Goal: Task Accomplishment & Management: Manage account settings

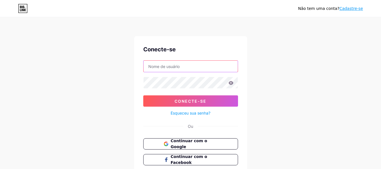
click at [178, 67] on input "text" at bounding box center [191, 66] width 94 height 11
type input "[EMAIL_ADDRESS][DOMAIN_NAME]"
click at [230, 84] on icon at bounding box center [231, 83] width 5 height 4
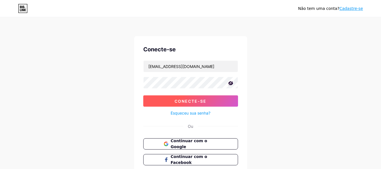
click at [170, 101] on button "Conecte-se" at bounding box center [190, 100] width 95 height 11
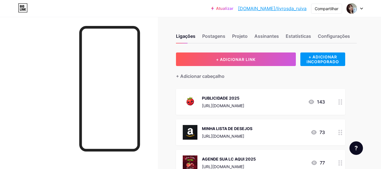
scroll to position [56, 0]
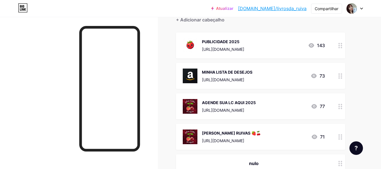
click at [256, 105] on div "AGENDE SUA LC AQUI 2025" at bounding box center [229, 103] width 54 height 6
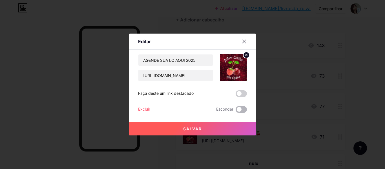
click at [240, 109] on span at bounding box center [241, 109] width 11 height 7
click at [236, 111] on input "checkbox" at bounding box center [236, 111] width 0 height 0
click at [196, 129] on font "Salvar" at bounding box center [192, 128] width 19 height 5
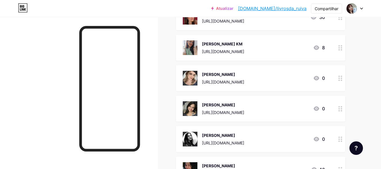
scroll to position [310, 0]
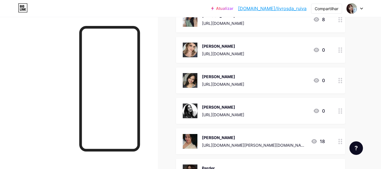
click at [244, 50] on div "[PERSON_NAME] [URL][DOMAIN_NAME]" at bounding box center [223, 50] width 42 height 15
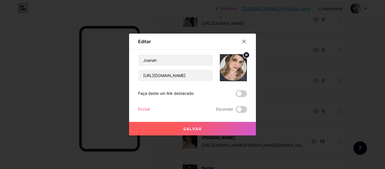
click at [145, 109] on font "Excluir" at bounding box center [144, 109] width 12 height 5
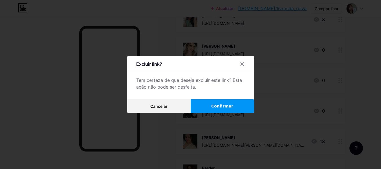
click at [233, 103] on button "Confirmar" at bounding box center [222, 106] width 63 height 14
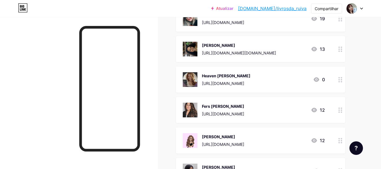
scroll to position [508, 0]
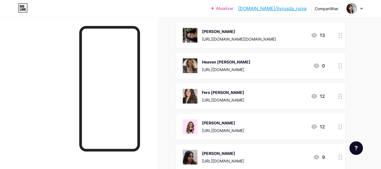
click at [231, 98] on font "[URL][DOMAIN_NAME]" at bounding box center [223, 100] width 42 height 5
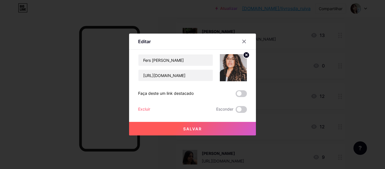
click at [147, 109] on font "Excluir" at bounding box center [144, 109] width 12 height 5
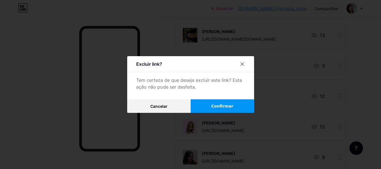
click at [217, 106] on font "Confirmar" at bounding box center [222, 106] width 22 height 5
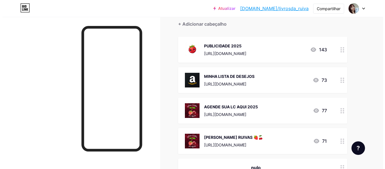
scroll to position [0, 0]
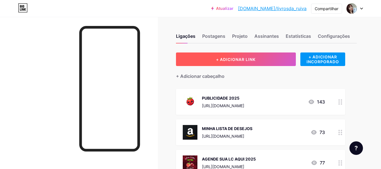
click at [234, 63] on button "+ ADICIONAR LINK" at bounding box center [236, 59] width 120 height 14
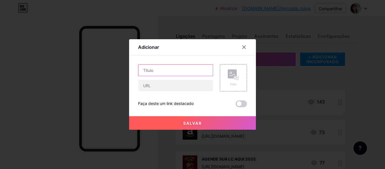
click at [152, 72] on input "text" at bounding box center [176, 70] width 75 height 11
type input "I"
type input "AGENDA DE ASSESSORIA"
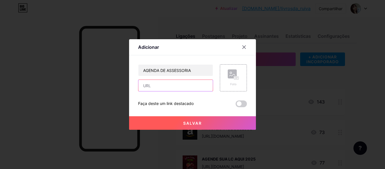
click at [171, 88] on input "text" at bounding box center [176, 85] width 75 height 11
paste input "48996162685 [PERSON_NAME]"
type input "48996162685 [PERSON_NAME]"
click at [171, 88] on input "48996162685 [PERSON_NAME]" at bounding box center [176, 85] width 75 height 11
click at [171, 87] on input "48996162685 [PERSON_NAME]" at bounding box center [176, 85] width 75 height 11
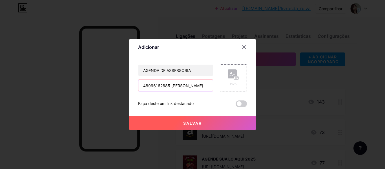
click at [171, 87] on input "48996162685 [PERSON_NAME]" at bounding box center [176, 85] width 75 height 11
paste input "[URL][DOMAIN_NAME]"
type input "[URL][DOMAIN_NAME]"
click at [234, 80] on div "Foto" at bounding box center [233, 77] width 11 height 17
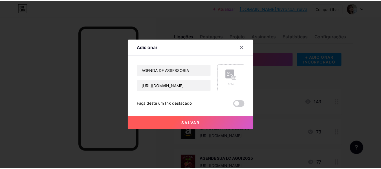
scroll to position [0, 0]
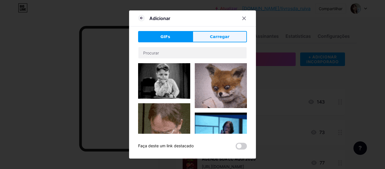
click at [218, 37] on font "Carregar" at bounding box center [219, 36] width 19 height 5
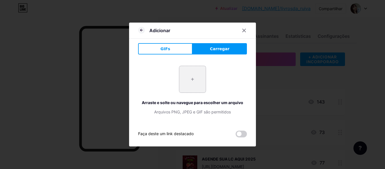
click at [197, 78] on input "file" at bounding box center [192, 79] width 27 height 27
type input "C:\fakepath\1000841100.png"
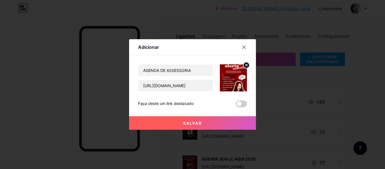
click at [193, 124] on font "Salvar" at bounding box center [192, 123] width 19 height 5
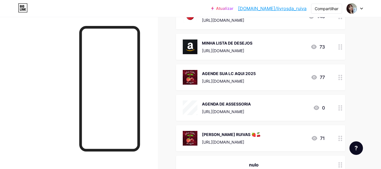
scroll to position [113, 0]
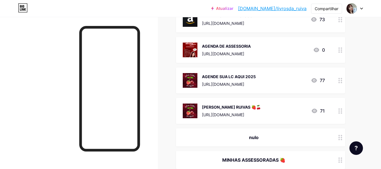
click at [188, 50] on img at bounding box center [190, 50] width 15 height 15
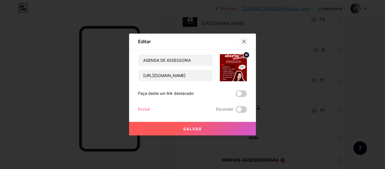
click at [244, 41] on icon at bounding box center [244, 41] width 5 height 5
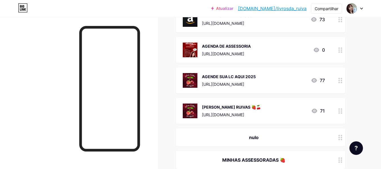
scroll to position [56, 0]
